Goal: Use online tool/utility

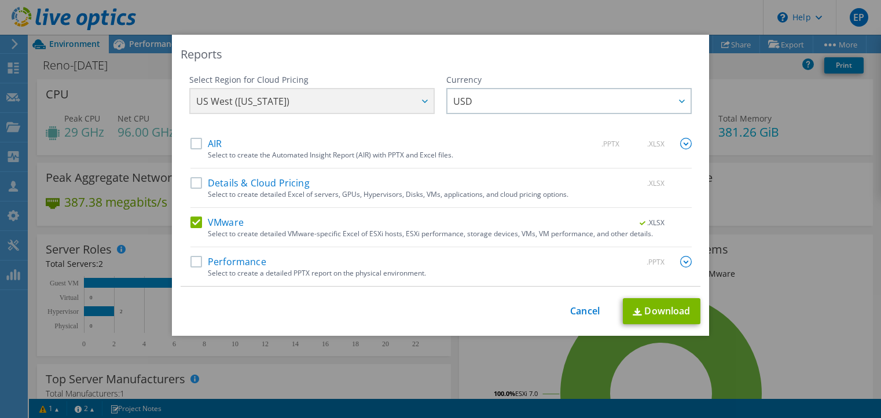
select select "USWest"
select select "USD"
click at [577, 317] on div "This process may take a while, please wait... Cancel Download" at bounding box center [441, 311] width 520 height 26
click at [581, 310] on link "Cancel" at bounding box center [585, 310] width 30 height 11
